Goal: Complete application form

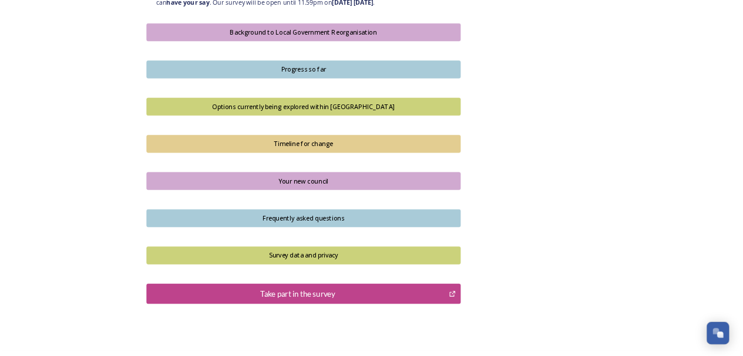
scroll to position [724, 0]
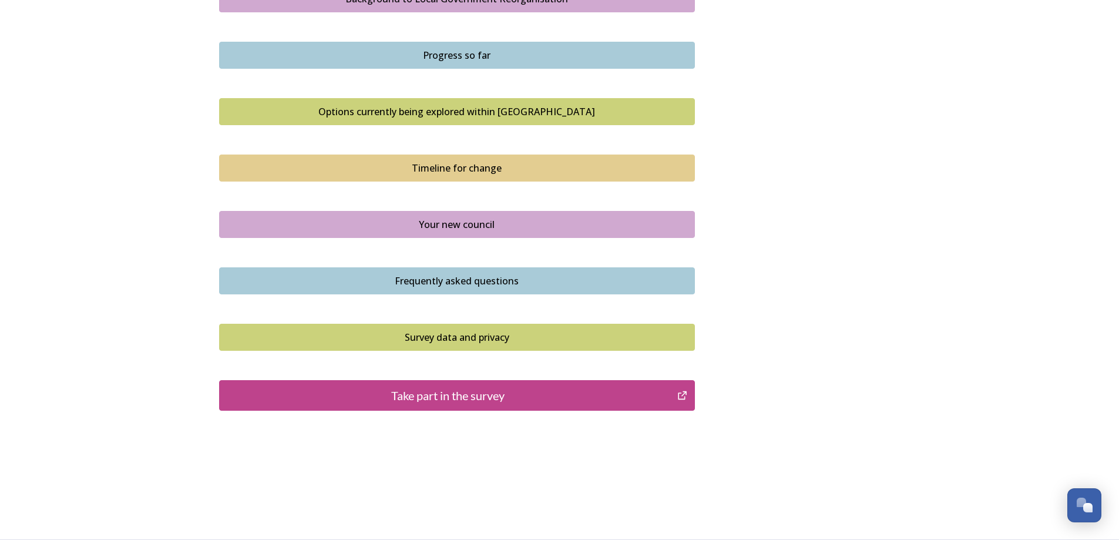
click at [487, 392] on div "Take part in the survey" at bounding box center [449, 395] width 446 height 18
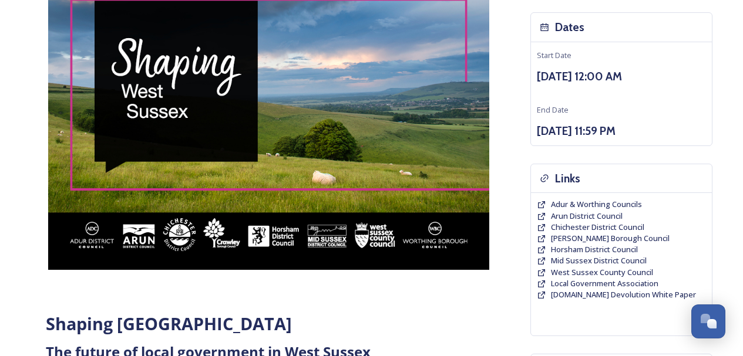
scroll to position [0, 0]
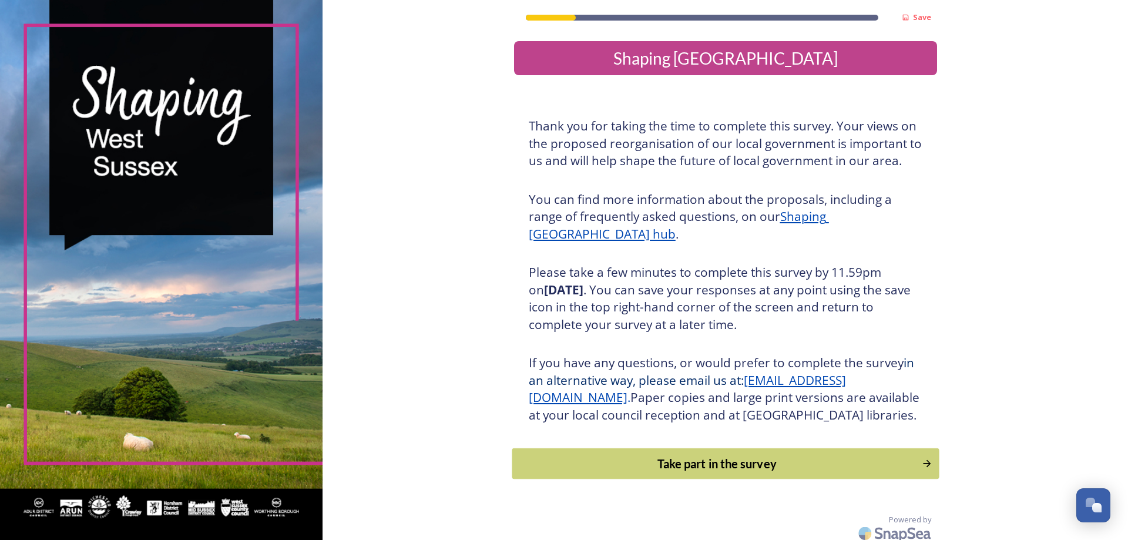
click at [761, 472] on div "Take part in the survey" at bounding box center [716, 464] width 397 height 18
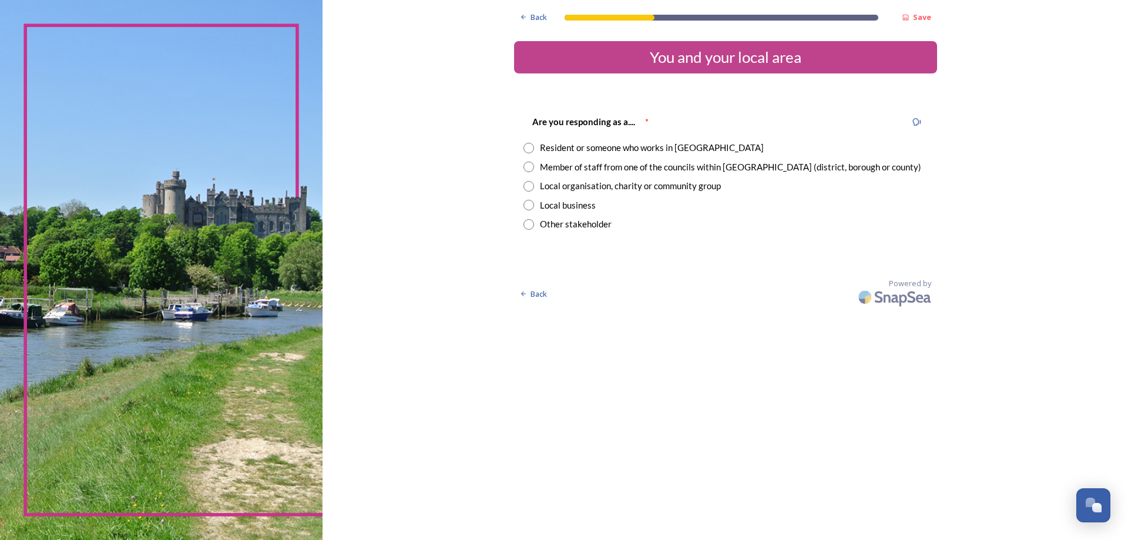
click at [527, 167] on input "radio" at bounding box center [528, 167] width 11 height 11
radio input "true"
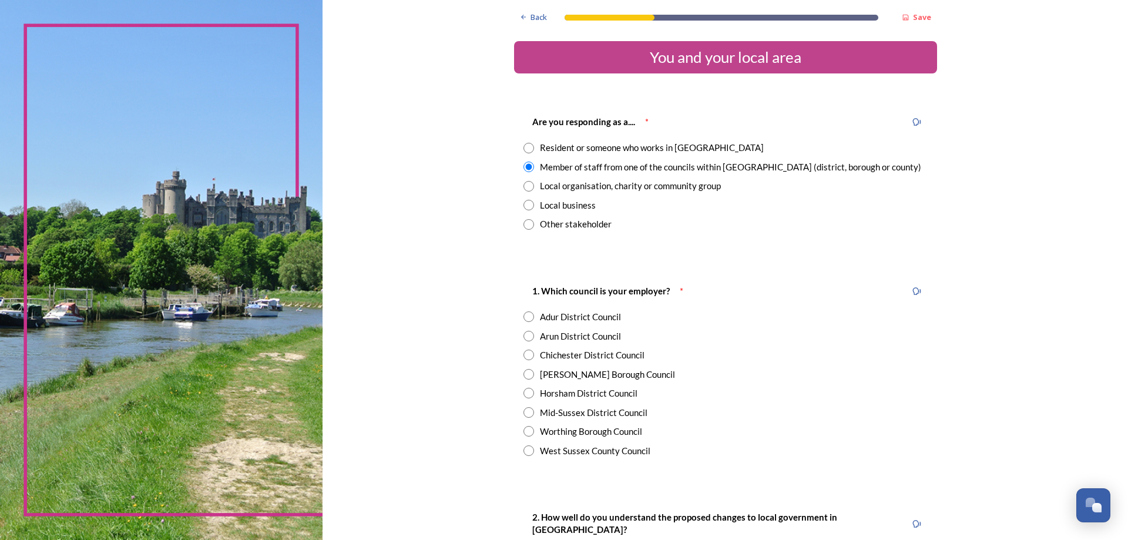
click at [523, 454] on input "radio" at bounding box center [528, 450] width 11 height 11
radio input "true"
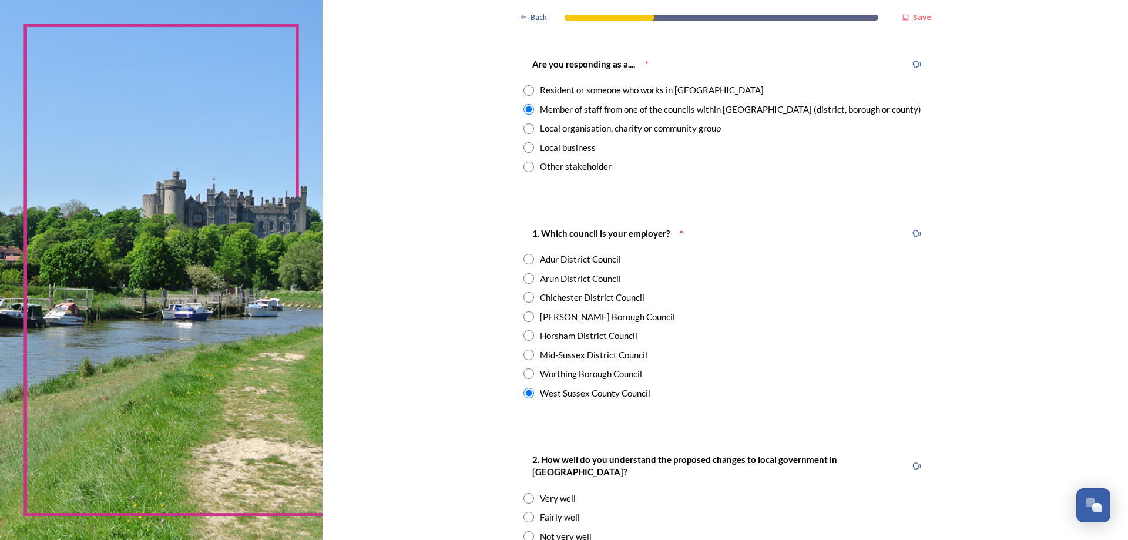
scroll to position [235, 0]
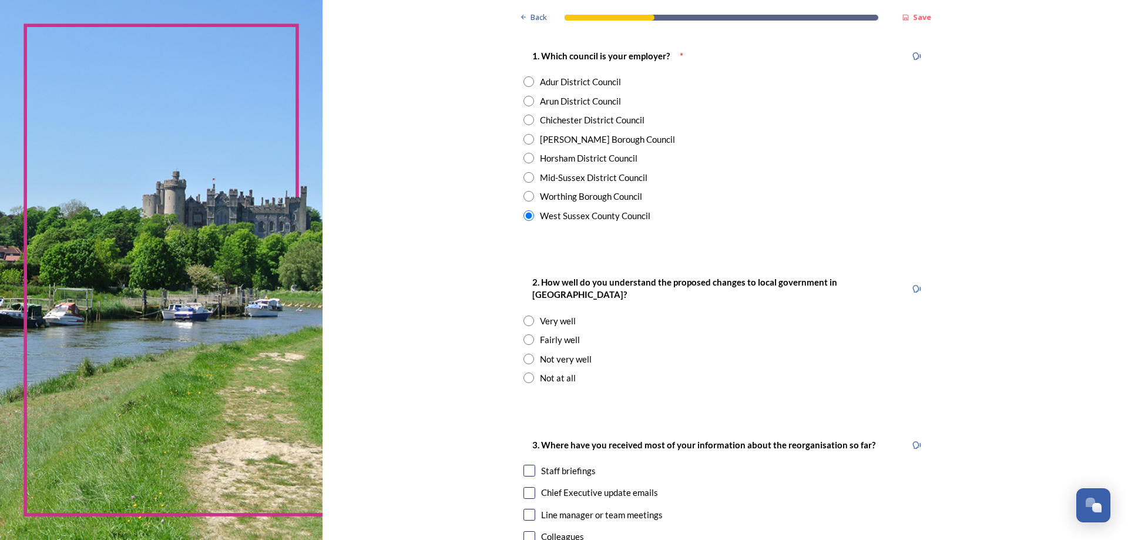
click at [525, 334] on input "radio" at bounding box center [528, 339] width 11 height 11
radio input "true"
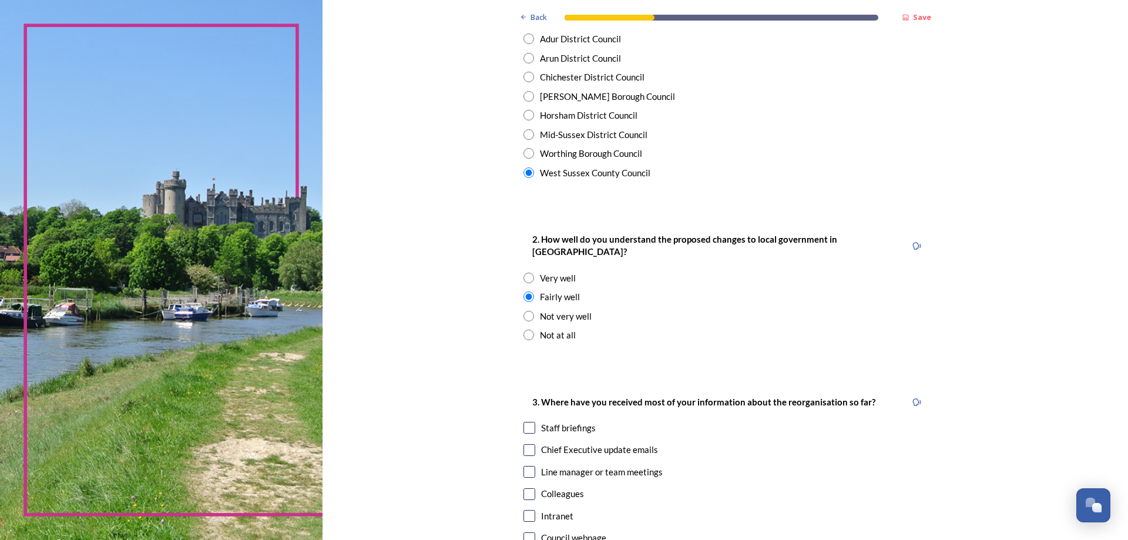
scroll to position [392, 0]
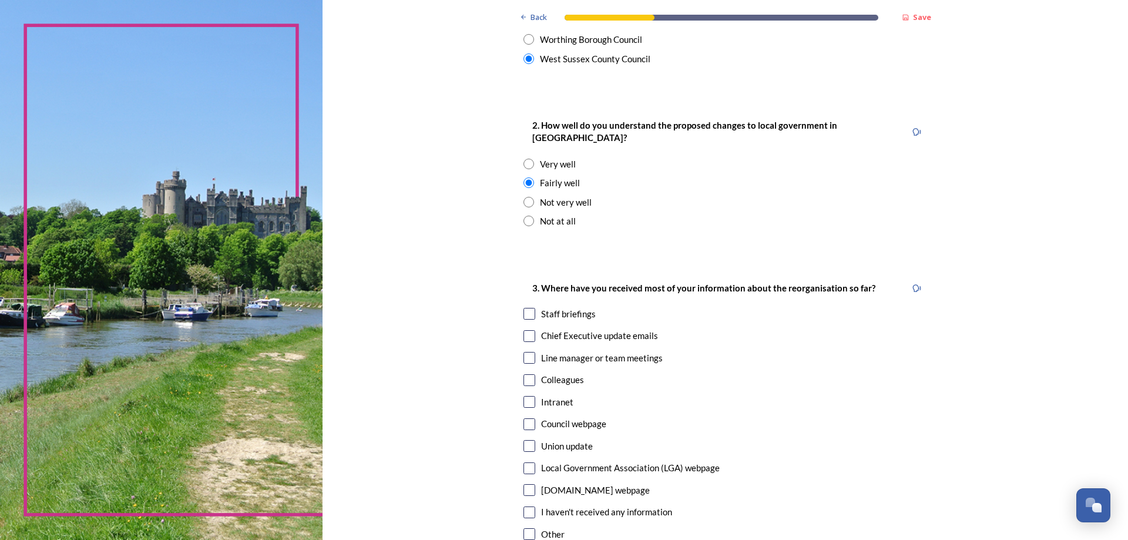
click at [523, 308] on input "checkbox" at bounding box center [529, 314] width 12 height 12
checkbox input "true"
click at [528, 330] on input "checkbox" at bounding box center [529, 336] width 12 height 12
checkbox input "true"
click at [523, 308] on input "checkbox" at bounding box center [529, 314] width 12 height 12
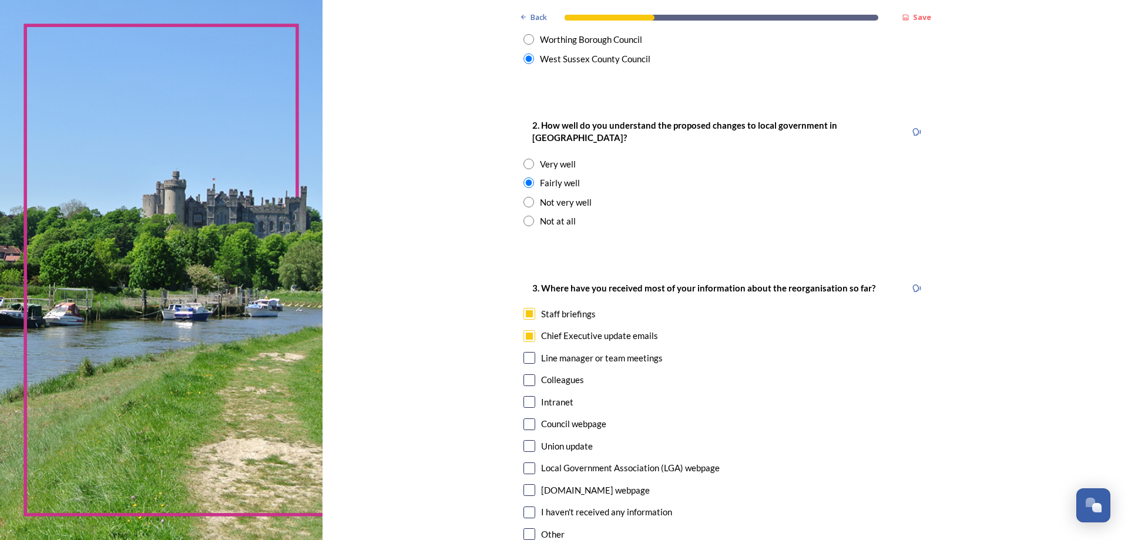
checkbox input "false"
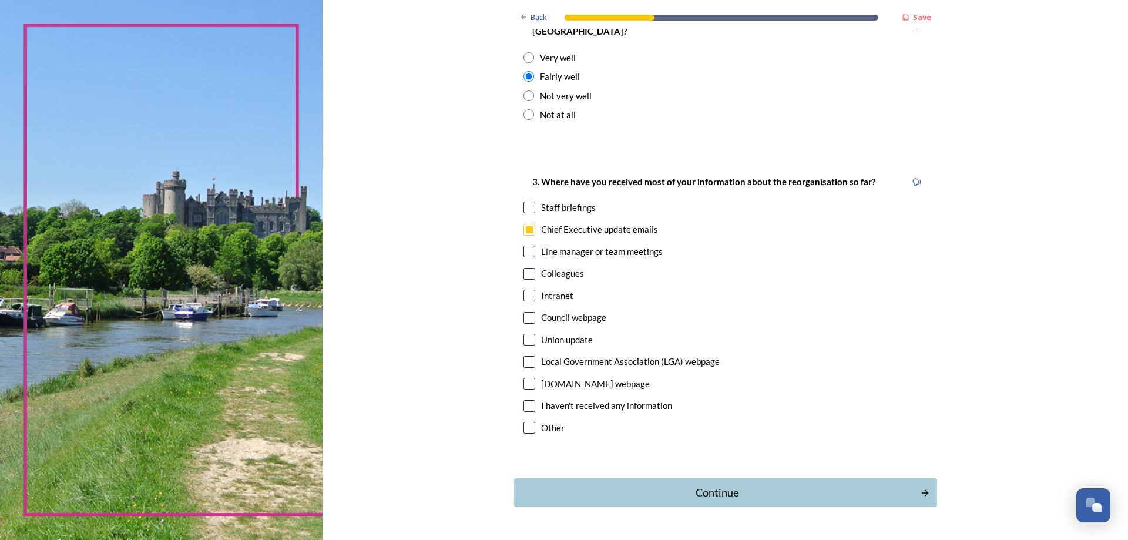
scroll to position [521, 0]
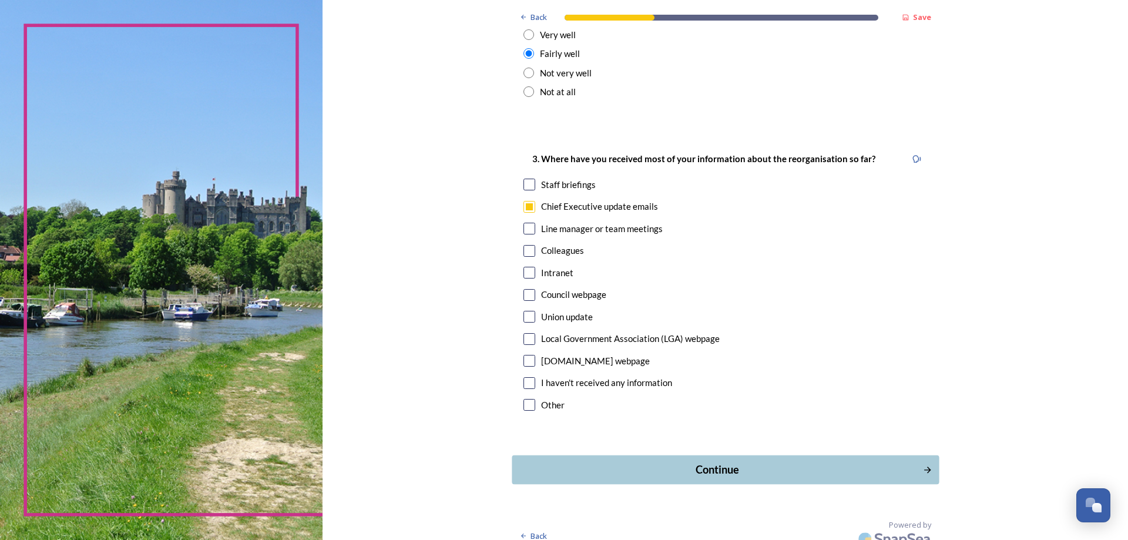
click at [671, 462] on div "Continue" at bounding box center [717, 470] width 398 height 16
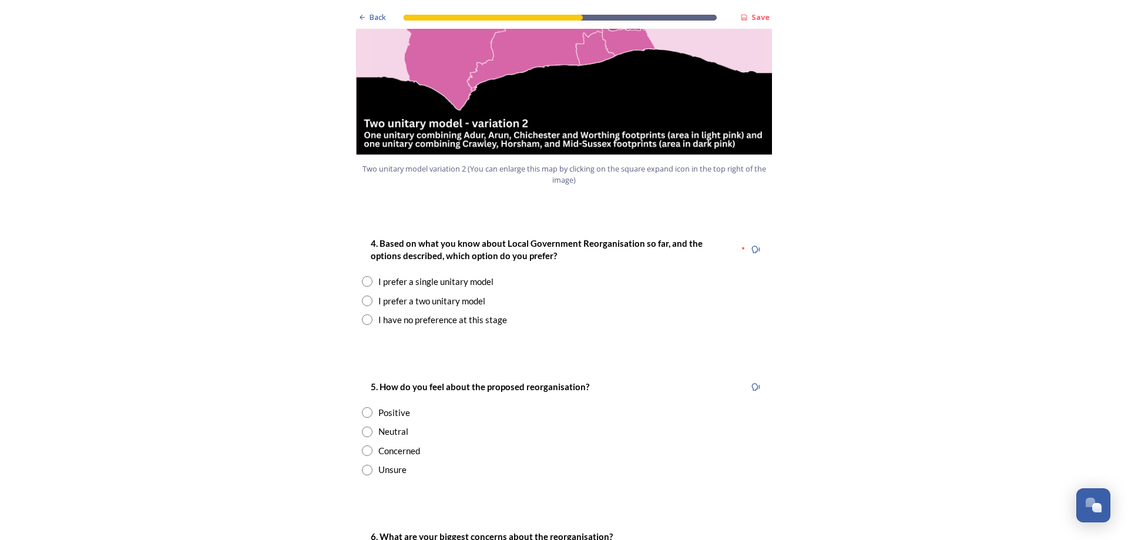
scroll to position [1410, 0]
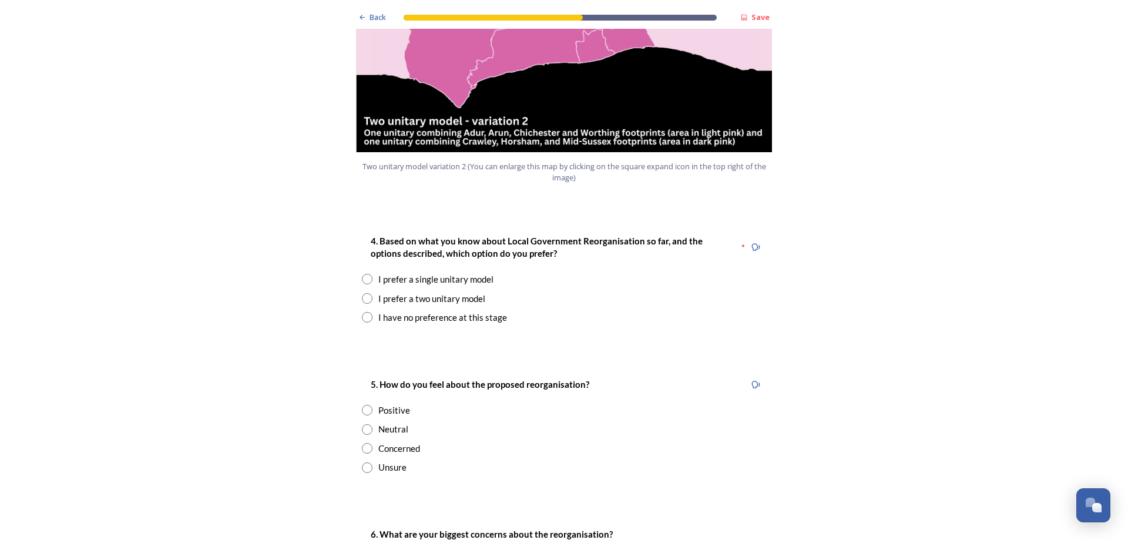
click at [362, 274] on input "radio" at bounding box center [367, 279] width 11 height 11
radio input "true"
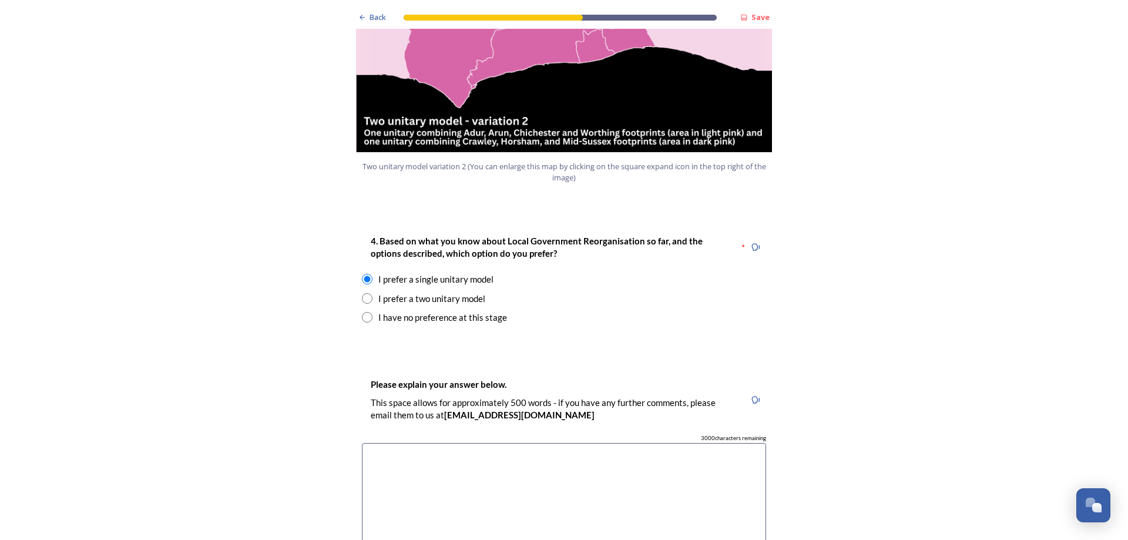
click at [530, 459] on textarea at bounding box center [564, 509] width 404 height 132
click at [480, 443] on textarea "closer working between D&B's and more collaboration on issues such as contentio…" at bounding box center [564, 509] width 404 height 132
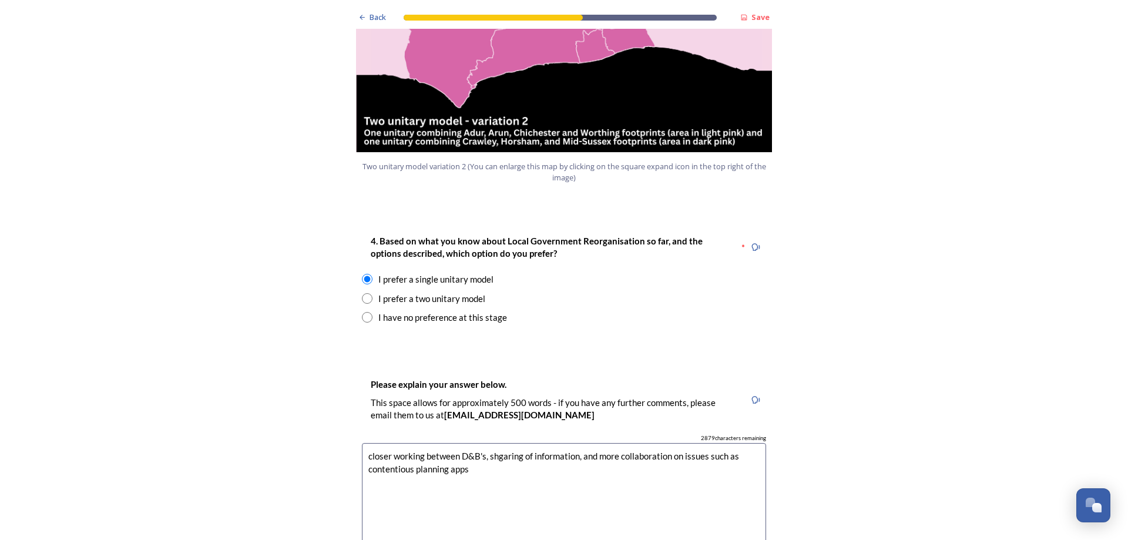
click at [495, 443] on textarea "closer working between D&B's, shgaring of information, and more collaboration o…" at bounding box center [564, 509] width 404 height 132
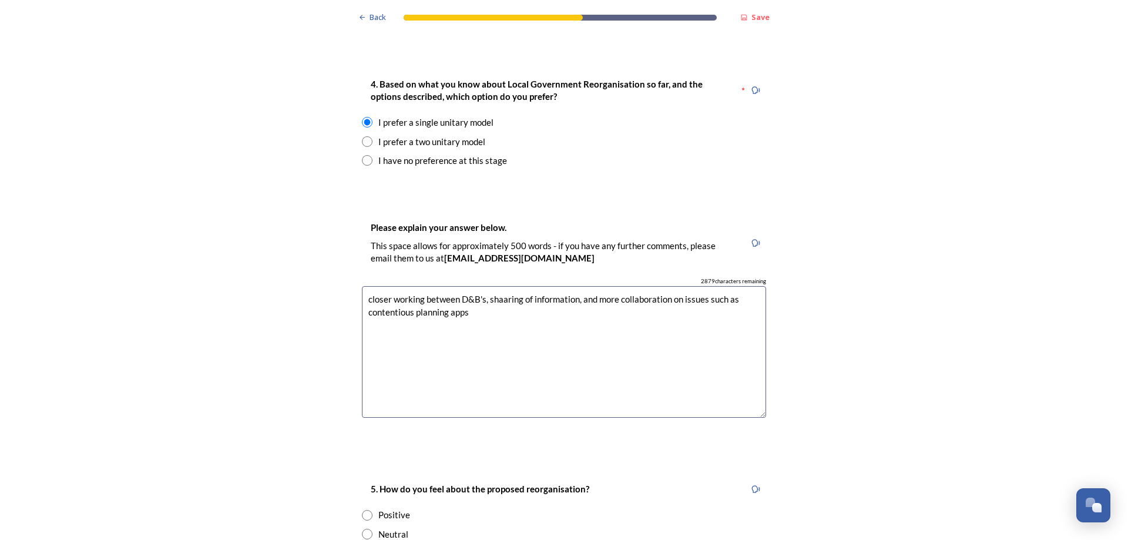
scroll to position [1801, 0]
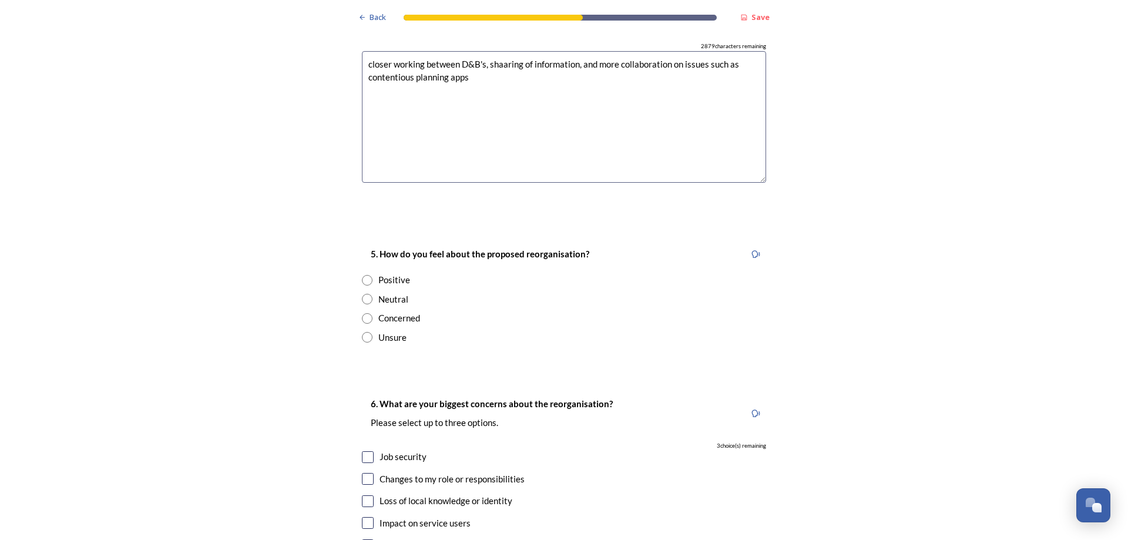
type textarea "closer working between D&B's, shaaring of information, and more collaboration o…"
click at [362, 294] on input "radio" at bounding box center [367, 299] width 11 height 11
radio input "true"
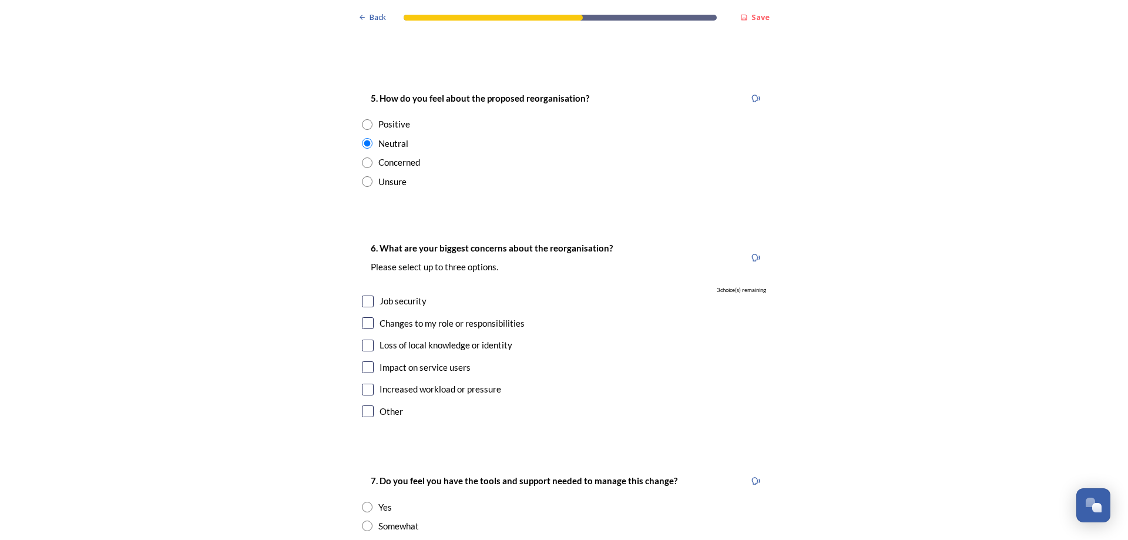
scroll to position [1957, 0]
click at [365, 295] on input "checkbox" at bounding box center [368, 301] width 12 height 12
checkbox input "true"
click at [364, 383] on input "checkbox" at bounding box center [368, 389] width 12 height 12
checkbox input "true"
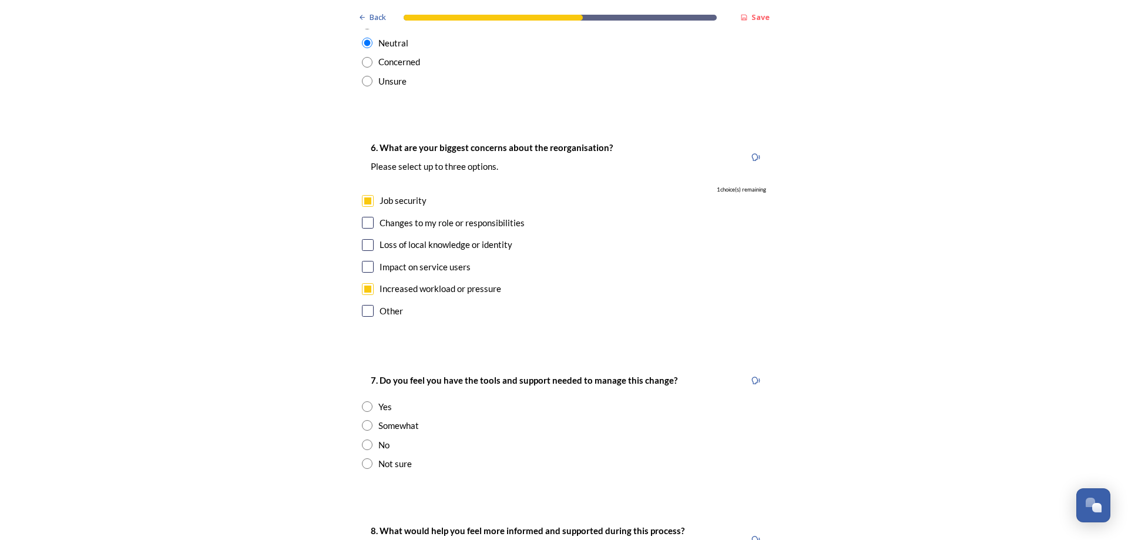
scroll to position [2192, 0]
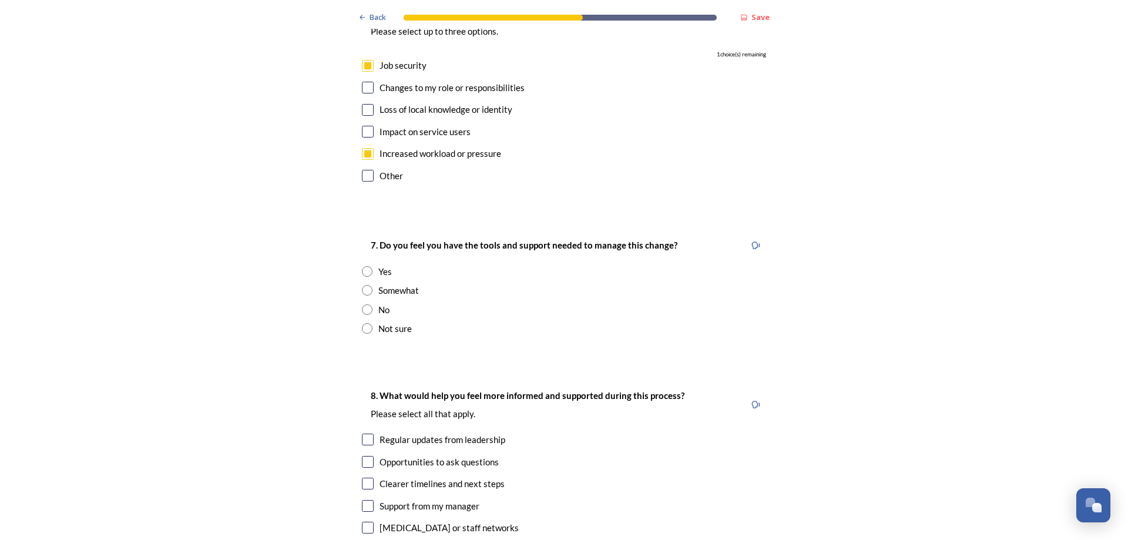
click at [362, 285] on input "radio" at bounding box center [367, 290] width 11 height 11
radio input "true"
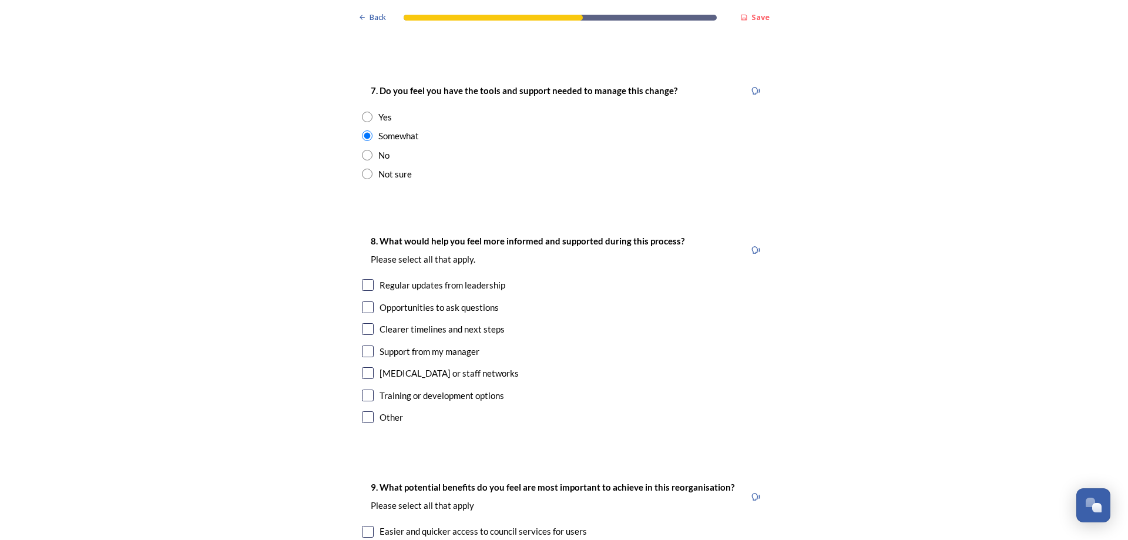
scroll to position [2349, 0]
click at [363, 277] on input "checkbox" at bounding box center [368, 283] width 12 height 12
checkbox input "true"
click at [363, 321] on input "checkbox" at bounding box center [368, 327] width 12 height 12
checkbox input "true"
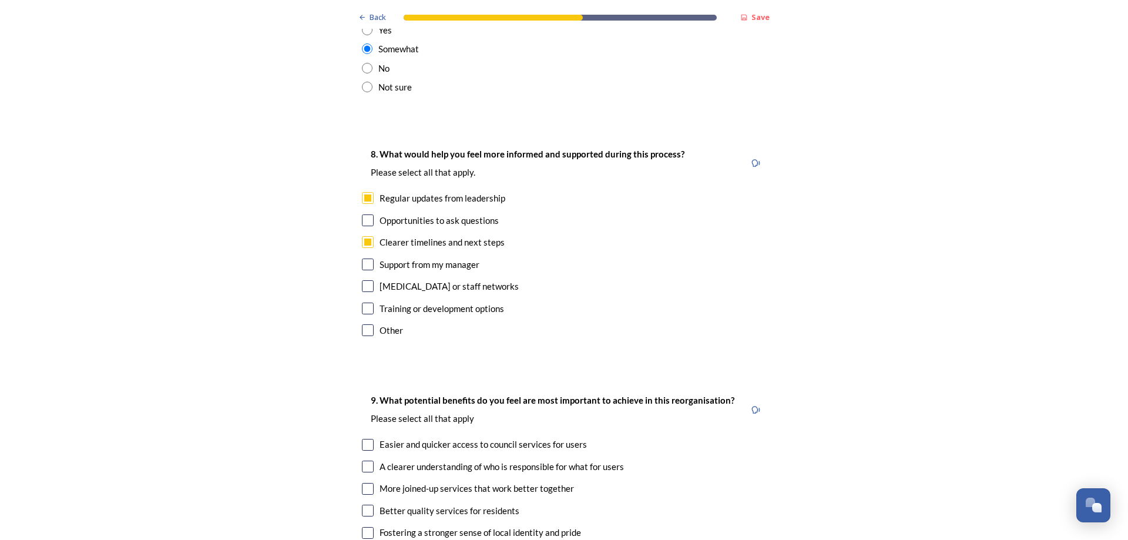
scroll to position [2584, 0]
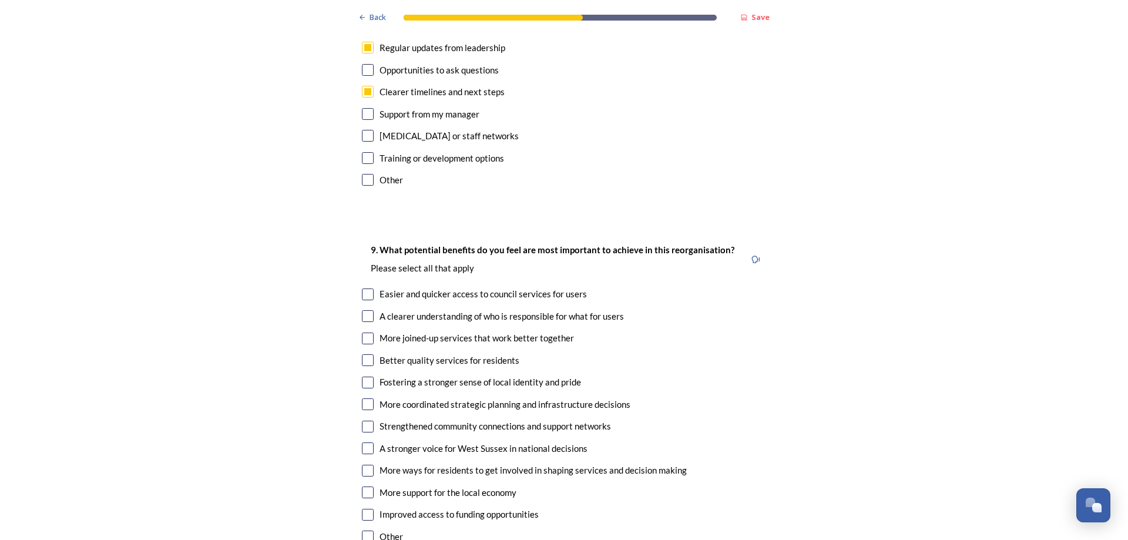
click at [365, 310] on input "checkbox" at bounding box center [368, 316] width 12 height 12
checkbox input "true"
click at [362, 332] on input "checkbox" at bounding box center [368, 338] width 12 height 12
checkbox input "true"
click at [363, 486] on input "checkbox" at bounding box center [368, 492] width 12 height 12
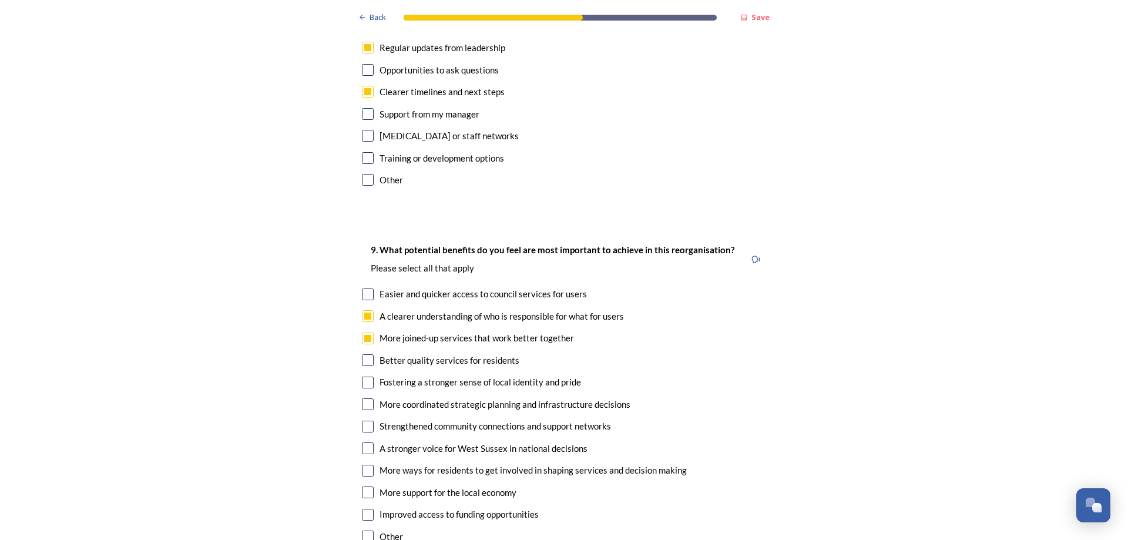
checkbox input "true"
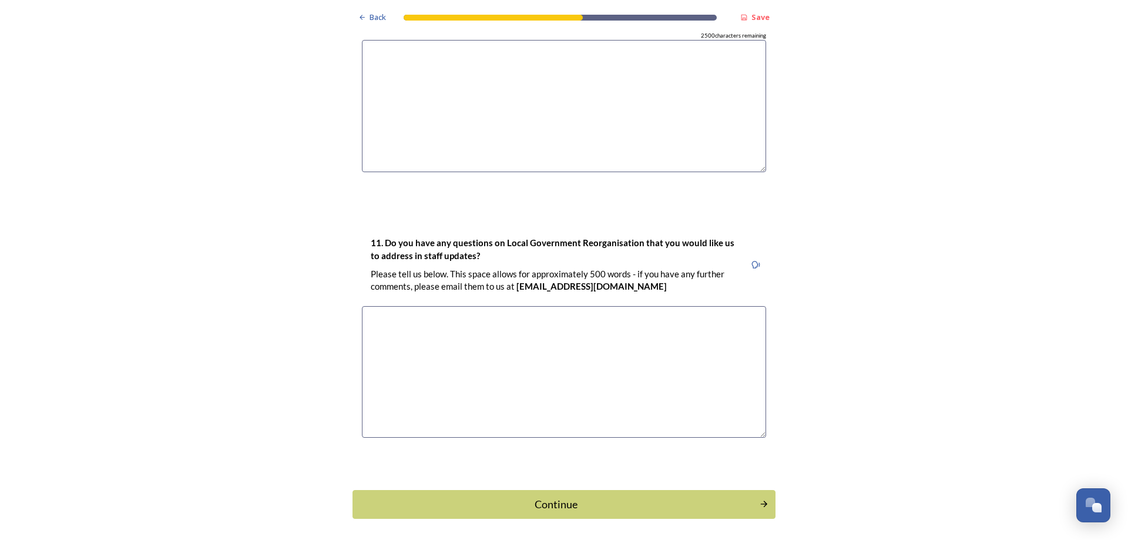
scroll to position [3246, 0]
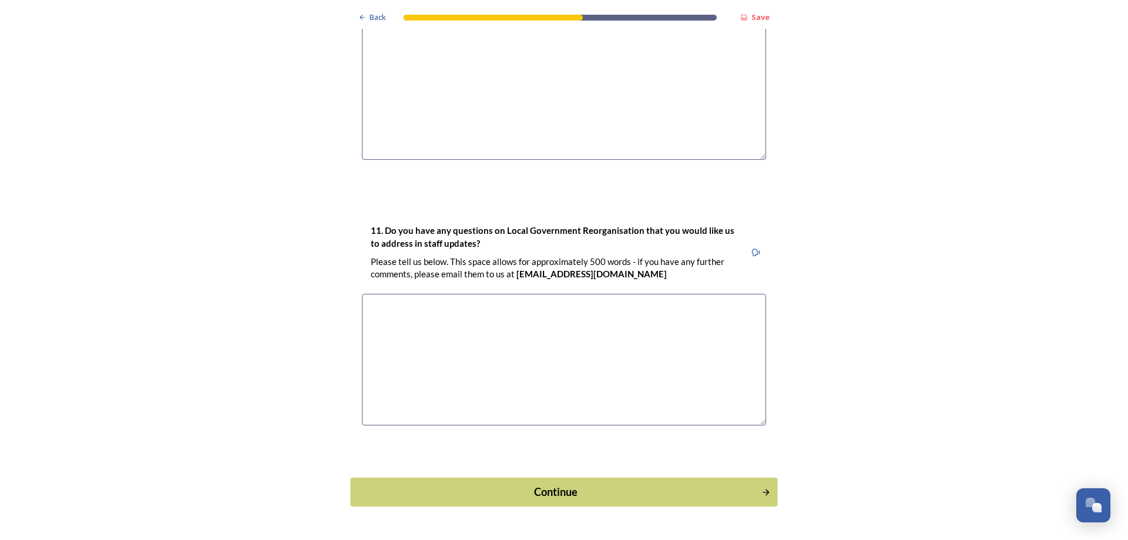
click at [532, 484] on div "Continue" at bounding box center [556, 492] width 398 height 16
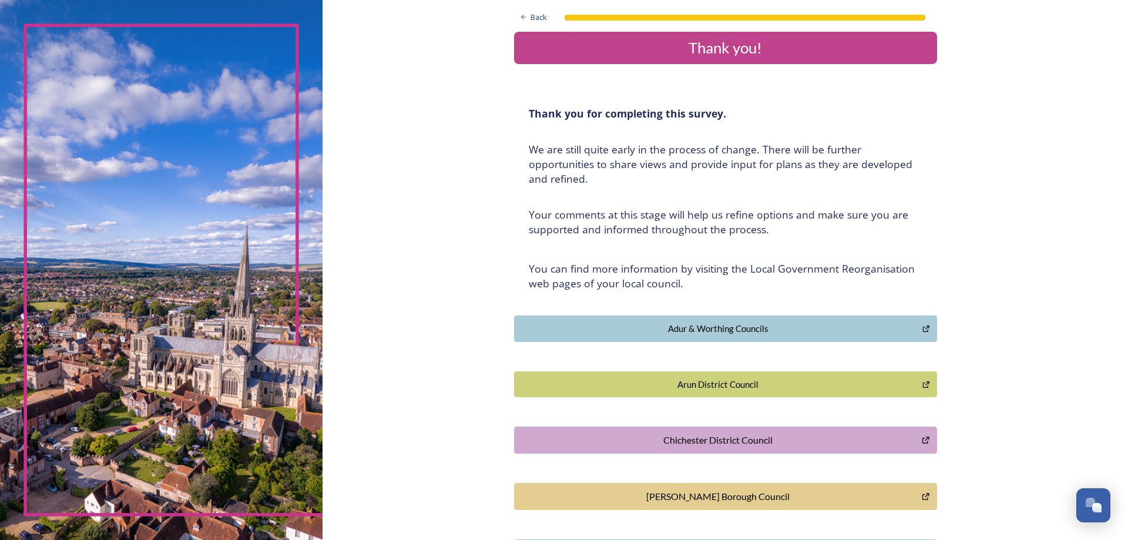
scroll to position [0, 0]
